Goal: Find specific page/section: Find specific page/section

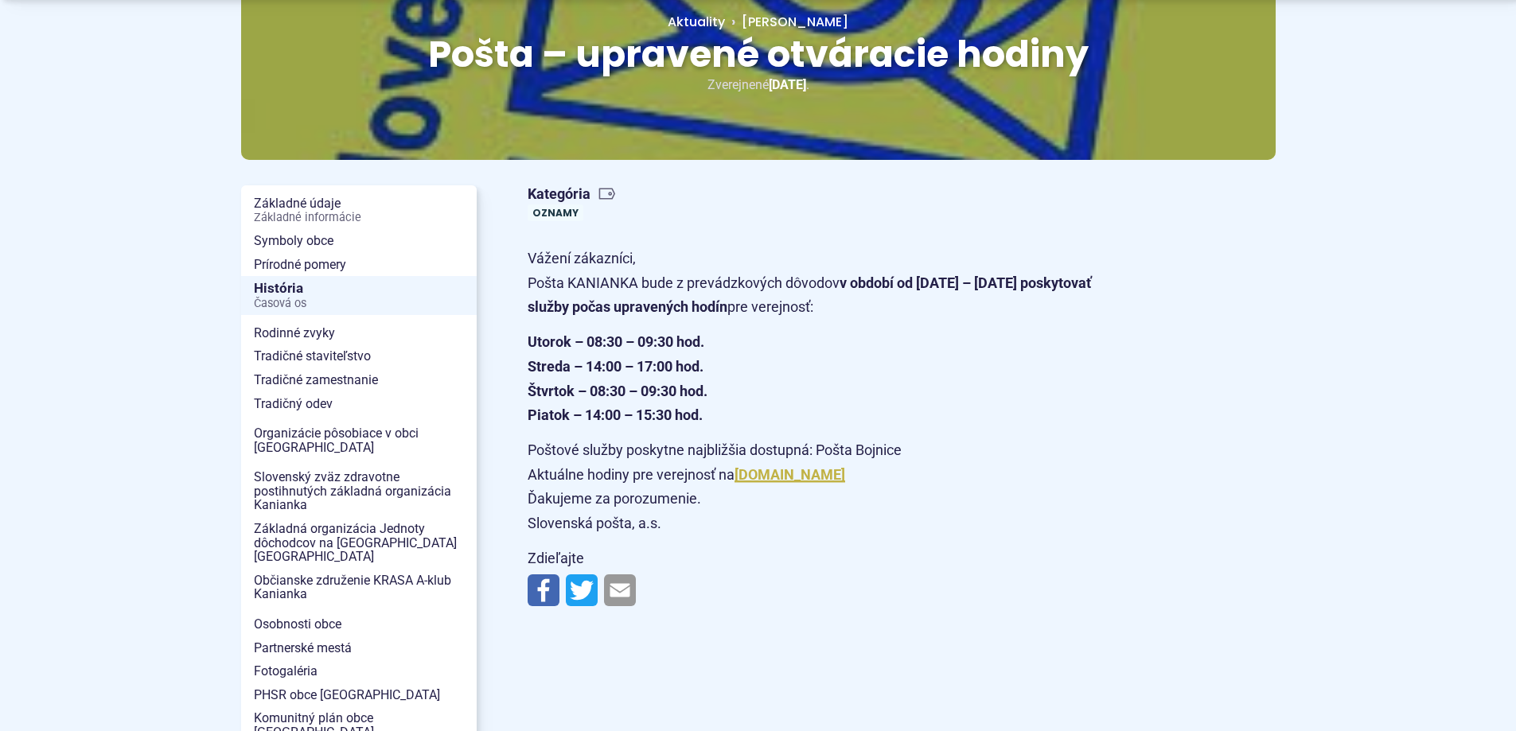
scroll to position [239, 0]
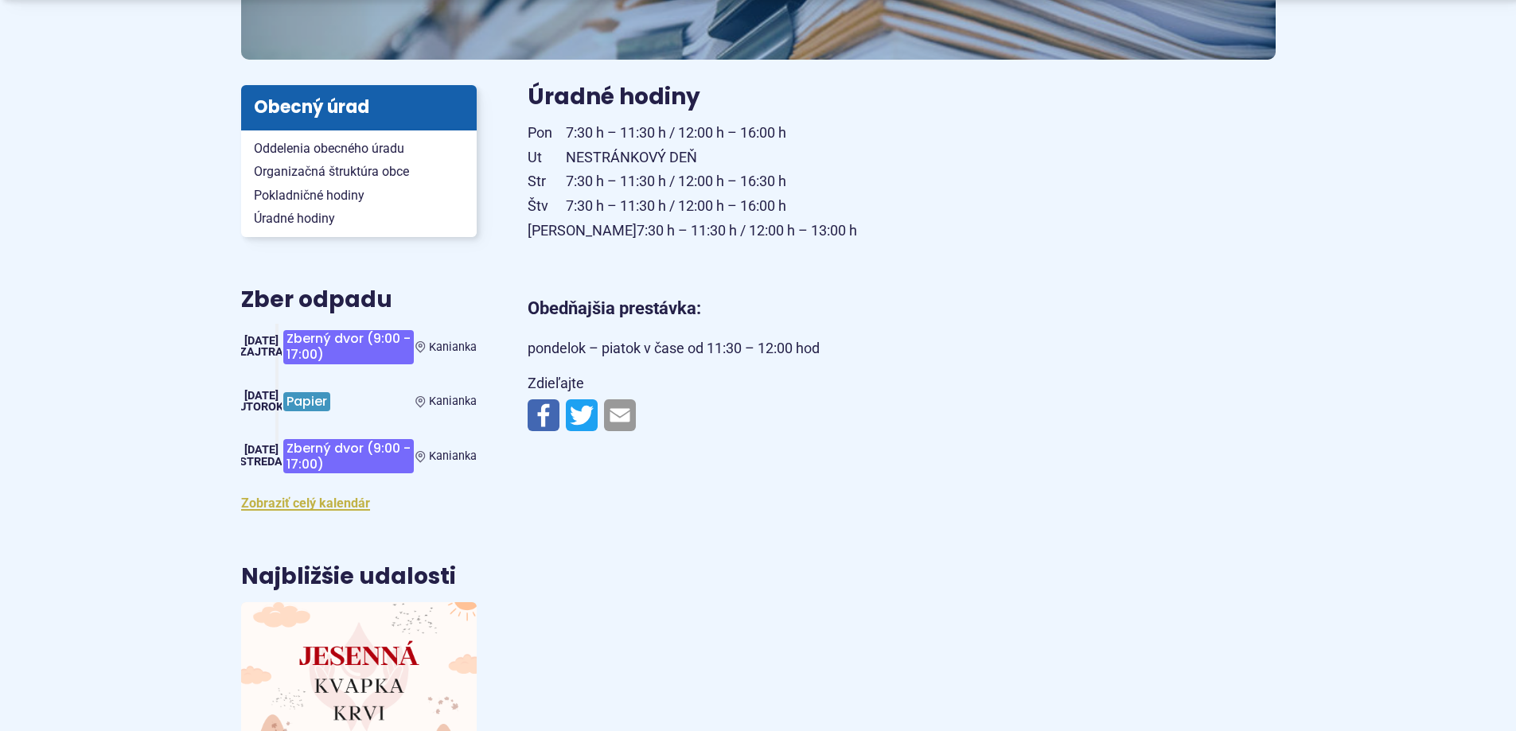
scroll to position [318, 0]
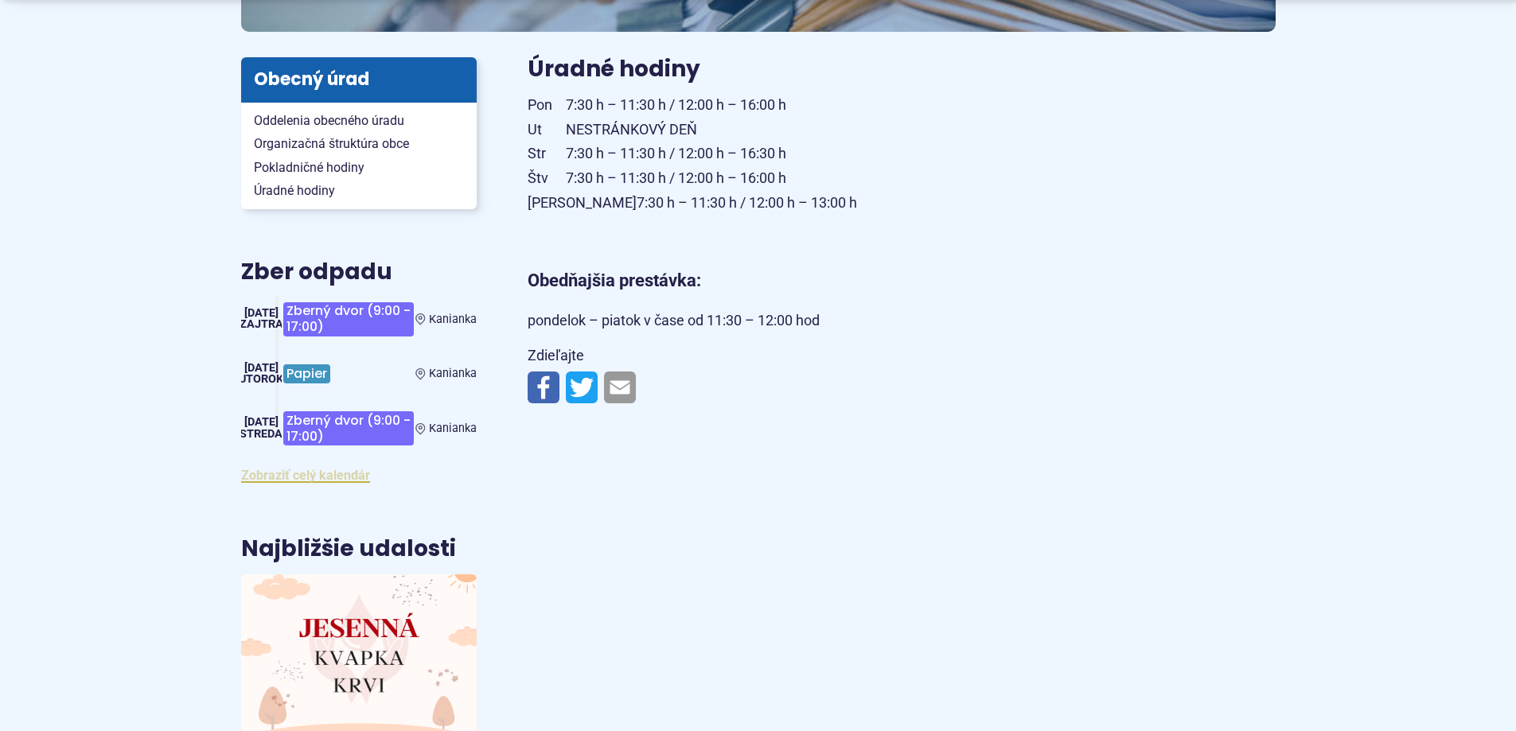
click at [299, 477] on link "Zobraziť celý kalendár" at bounding box center [305, 475] width 129 height 15
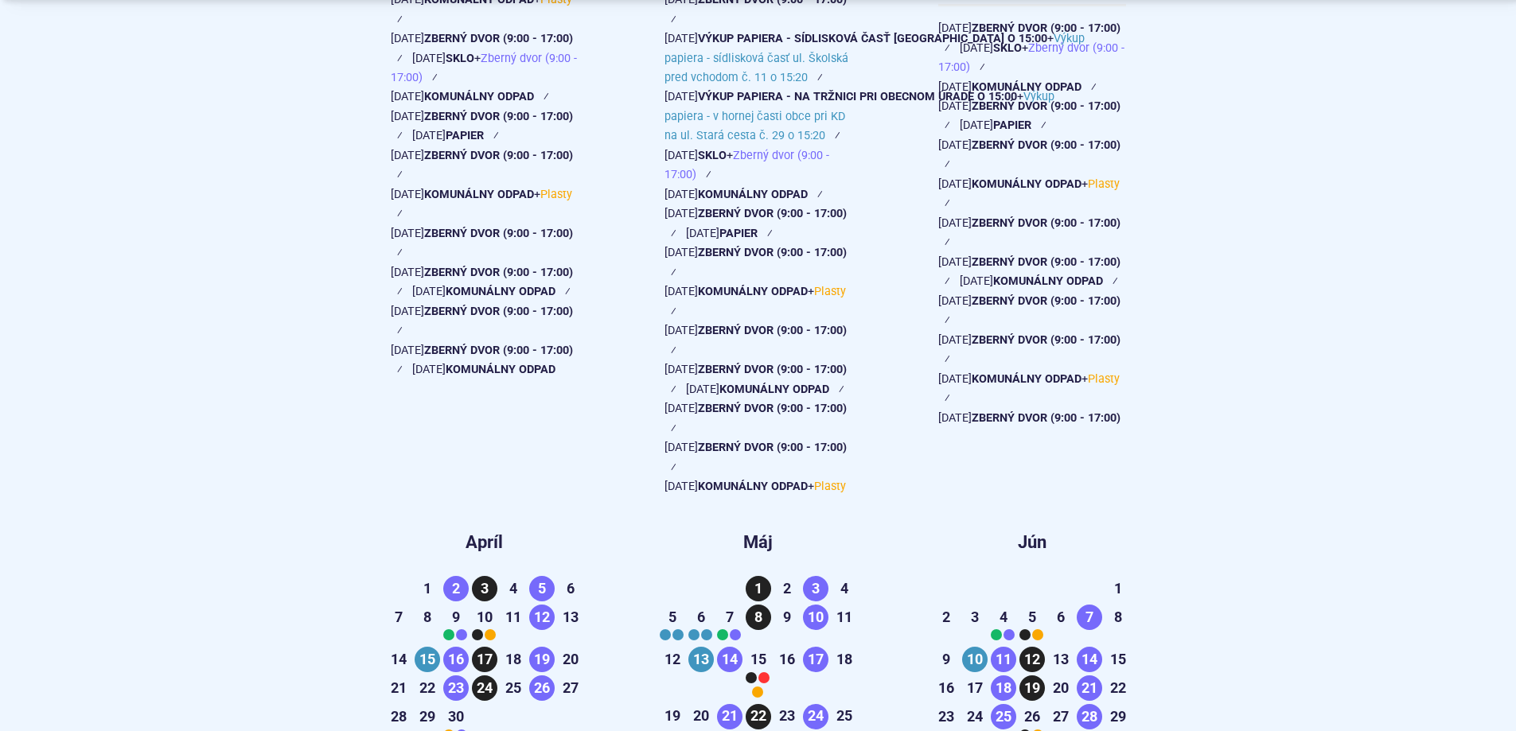
scroll to position [796, 0]
